Goal: Task Accomplishment & Management: Complete application form

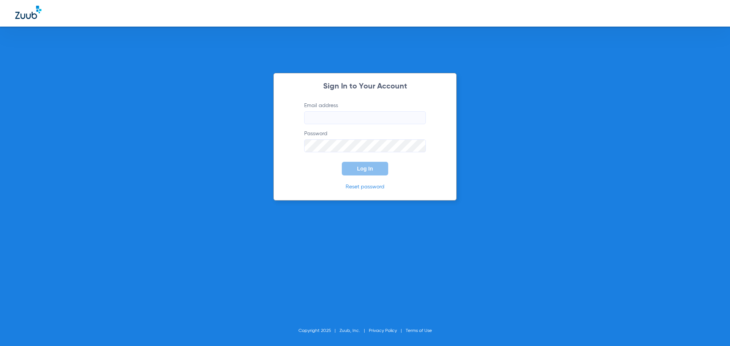
type input "[EMAIL_ADDRESS][DOMAIN_NAME]"
click at [369, 169] on span "Log In" at bounding box center [365, 169] width 16 height 6
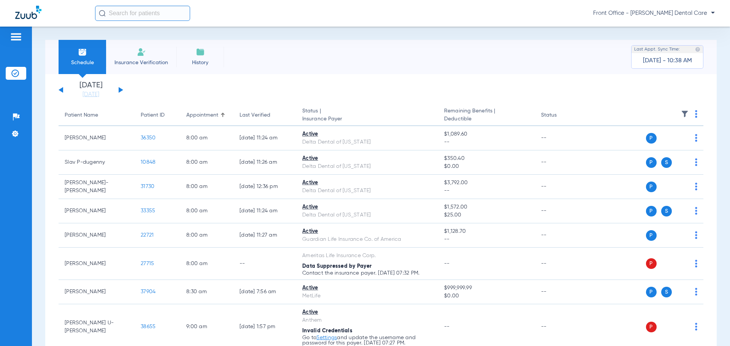
click at [138, 13] on input "text" at bounding box center [142, 13] width 95 height 15
click at [151, 62] on span "Insurance Verification" at bounding box center [141, 63] width 59 height 8
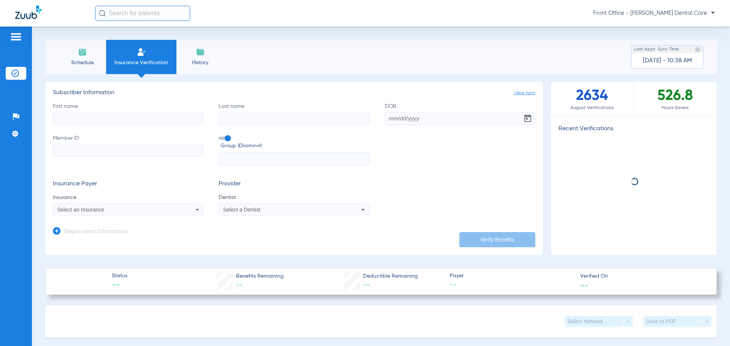
click at [96, 116] on input "First name" at bounding box center [128, 118] width 151 height 13
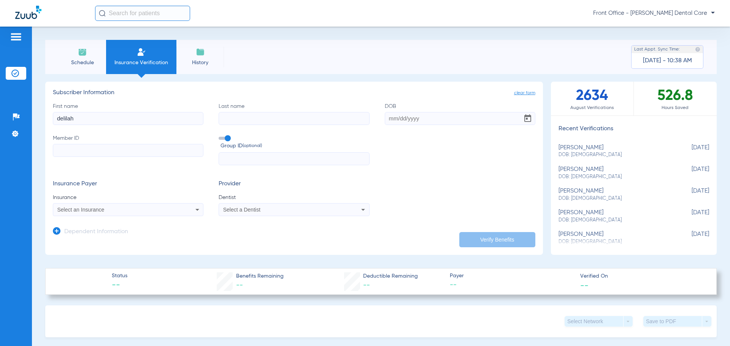
type input "delilah"
click at [271, 120] on input "Last name" at bounding box center [294, 118] width 151 height 13
type input "[PERSON_NAME]"
click at [391, 122] on input "DOB" at bounding box center [460, 118] width 151 height 13
type input "[DATE]"
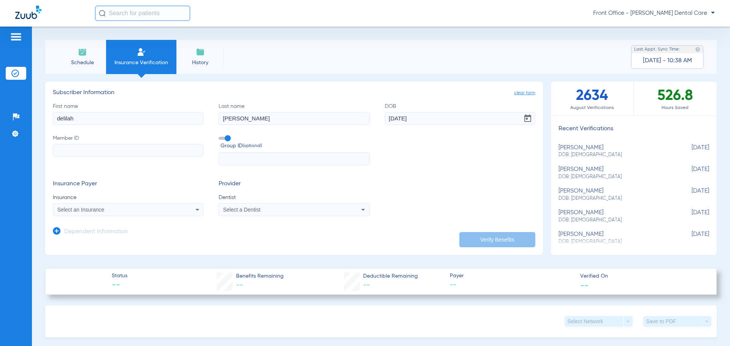
click at [173, 209] on div "Select an Insurance" at bounding box center [128, 209] width 150 height 9
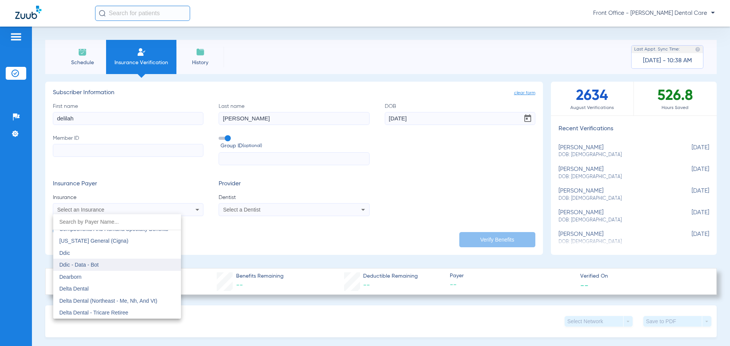
scroll to position [1217, 0]
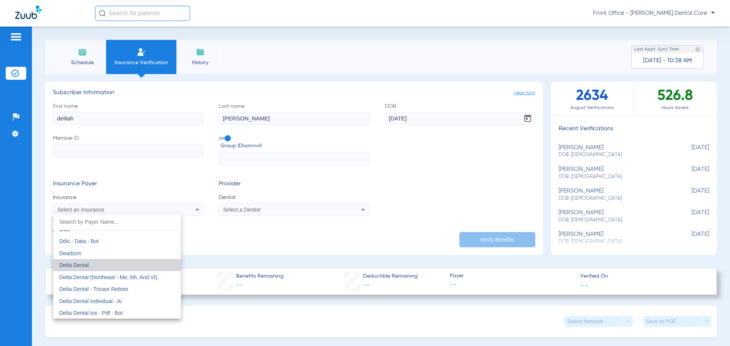
click at [125, 268] on mat-option "Delta Dental" at bounding box center [117, 265] width 128 height 12
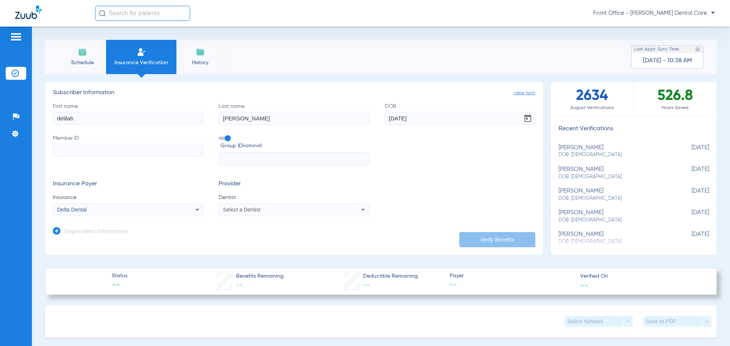
click at [272, 214] on div "Select a Dentist" at bounding box center [294, 209] width 150 height 9
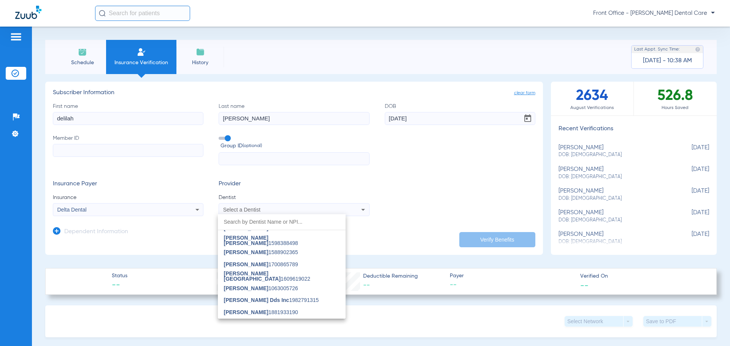
scroll to position [114, 0]
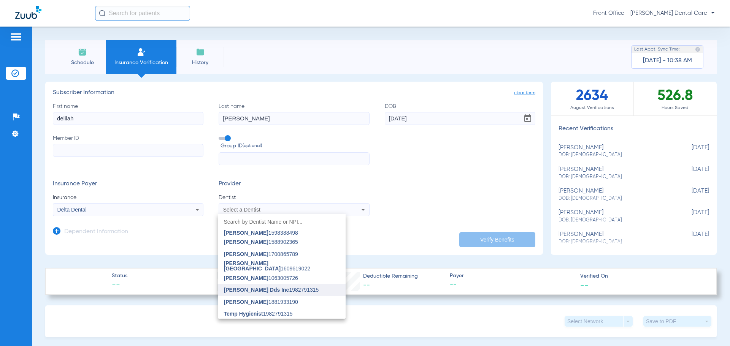
click at [306, 292] on mat-option "[PERSON_NAME] Dds Inc 1982791315" at bounding box center [282, 290] width 128 height 12
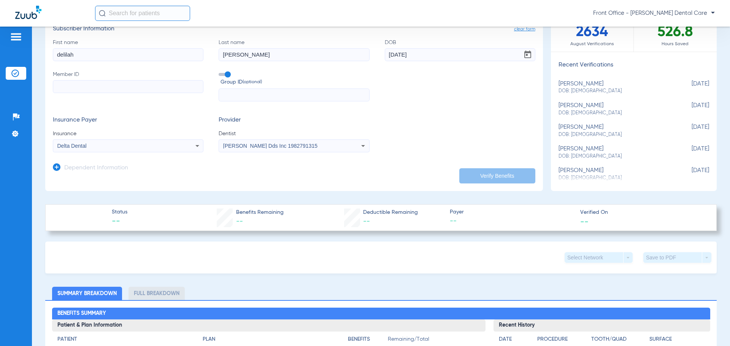
scroll to position [0, 0]
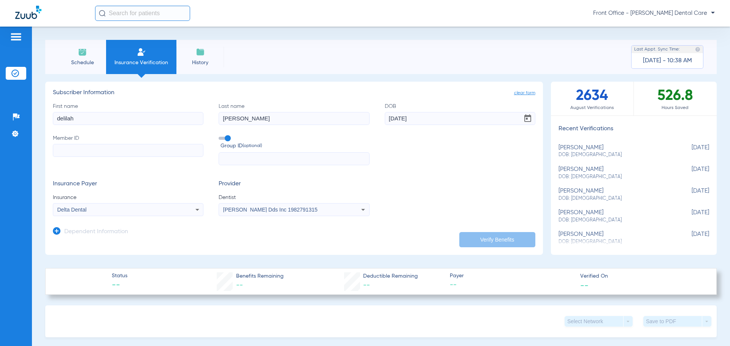
drag, startPoint x: 226, startPoint y: 138, endPoint x: 208, endPoint y: 143, distance: 18.6
click at [208, 143] on div "First name [PERSON_NAME] Last name [PERSON_NAME] DOB [DEMOGRAPHIC_DATA] Member …" at bounding box center [294, 134] width 483 height 63
click at [220, 138] on span at bounding box center [224, 138] width 11 height 3
click at [220, 136] on input "Group ID (optional)" at bounding box center [220, 136] width 0 height 0
click at [228, 139] on span at bounding box center [224, 138] width 11 height 3
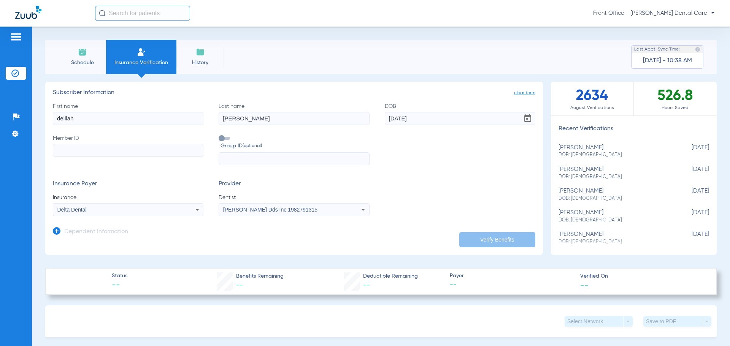
click at [220, 136] on input "Group ID (optional)" at bounding box center [220, 136] width 0 height 0
click at [119, 152] on input "Member ID" at bounding box center [128, 150] width 151 height 13
